Goal: Task Accomplishment & Management: Complete application form

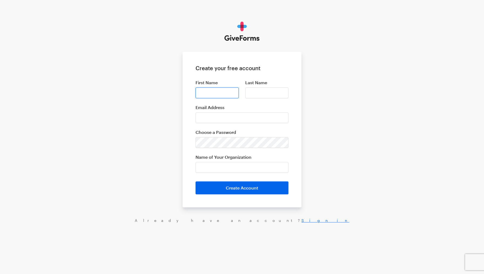
click at [210, 96] on input "First Name" at bounding box center [216, 92] width 43 height 11
click at [207, 93] on input "לֹשרקמ" at bounding box center [216, 92] width 43 height 11
type input "Karen"
type input "Shahbazian"
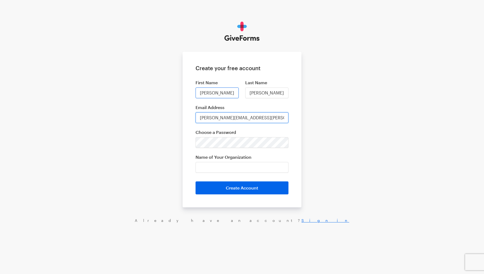
type input "karen.shahbazian@gmail.com"
click at [334, 177] on div "Create your free account First Name Karen Last Name Shahbazian Email Address ka…" at bounding box center [242, 122] width 484 height 245
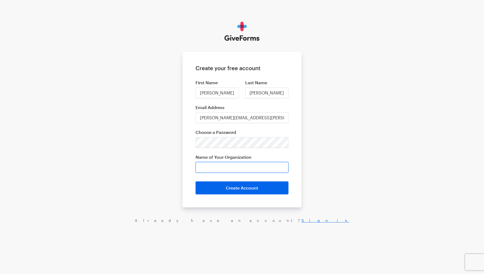
click at [242, 167] on input "Name of Your Organization" at bounding box center [241, 167] width 93 height 11
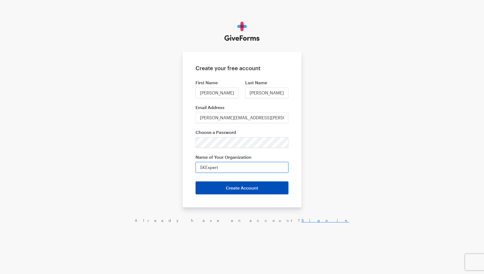
type input "SKExpert"
click at [241, 189] on button "Create Account" at bounding box center [241, 187] width 93 height 13
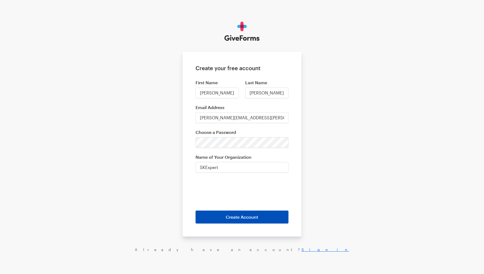
click at [236, 217] on button "Create Account" at bounding box center [241, 217] width 93 height 13
click at [239, 216] on button "Create Account" at bounding box center [241, 217] width 93 height 13
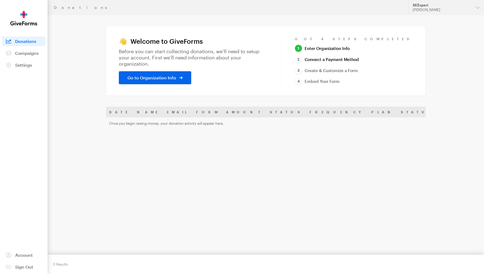
click at [355, 60] on link "Connect a Payment Method" at bounding box center [327, 59] width 64 height 7
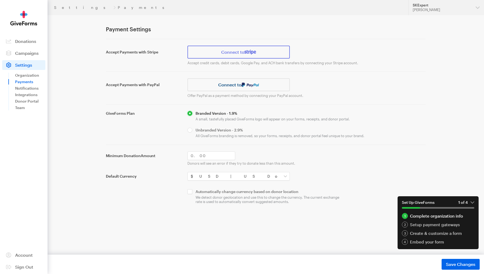
click at [231, 54] on link "Connect to" at bounding box center [238, 52] width 102 height 13
click at [237, 52] on link "Connect to" at bounding box center [238, 52] width 102 height 13
